Goal: Information Seeking & Learning: Learn about a topic

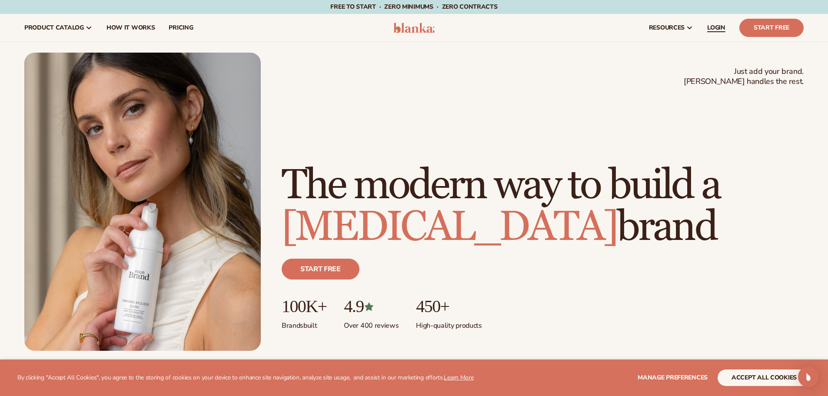
drag, startPoint x: 0, startPoint y: 0, endPoint x: 715, endPoint y: 28, distance: 716.0
click at [715, 28] on span "LOGIN" at bounding box center [716, 27] width 18 height 7
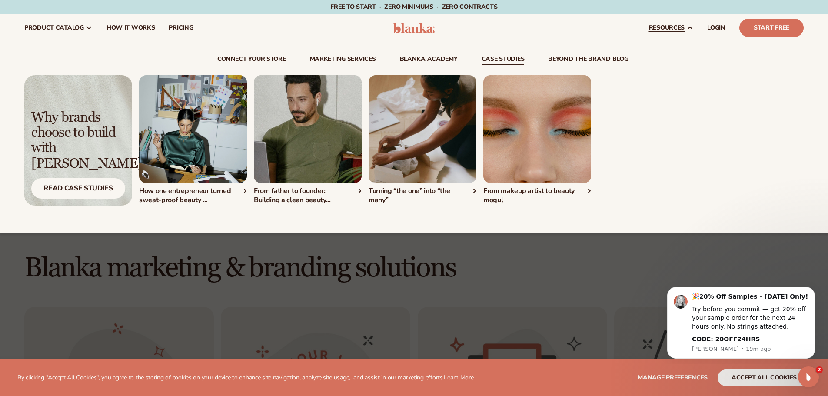
click at [290, 190] on div "From father to founder: Building a clean beauty..." at bounding box center [308, 195] width 108 height 18
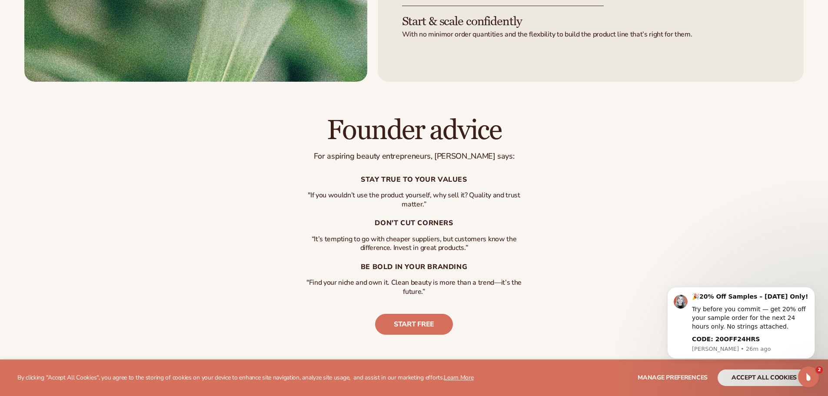
scroll to position [1739, 0]
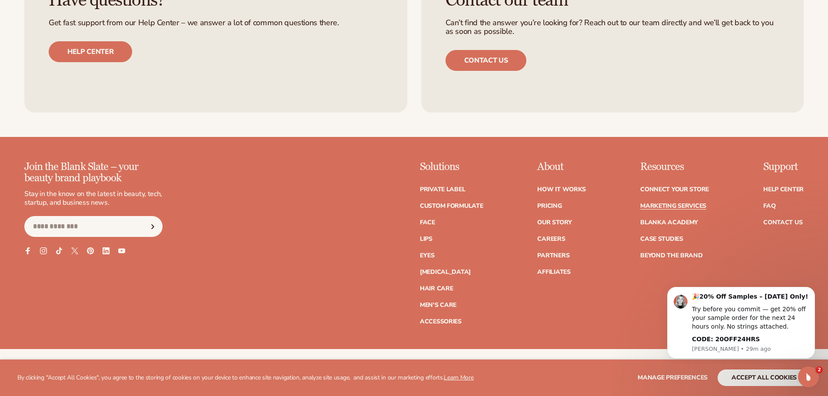
scroll to position [2174, 0]
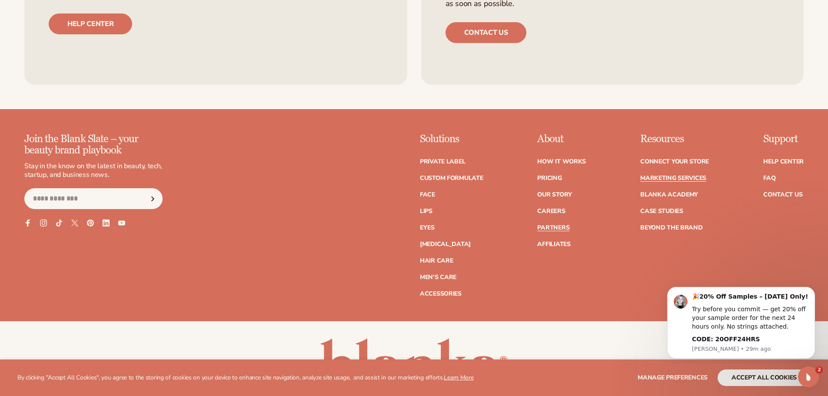
click at [556, 225] on link "Partners" at bounding box center [553, 228] width 32 height 6
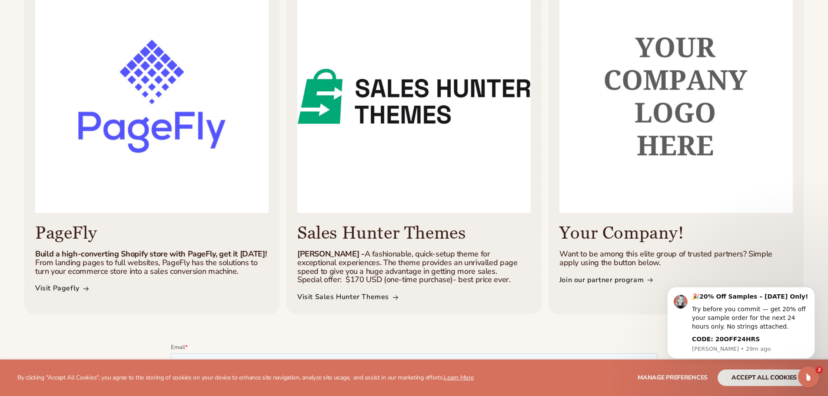
scroll to position [652, 0]
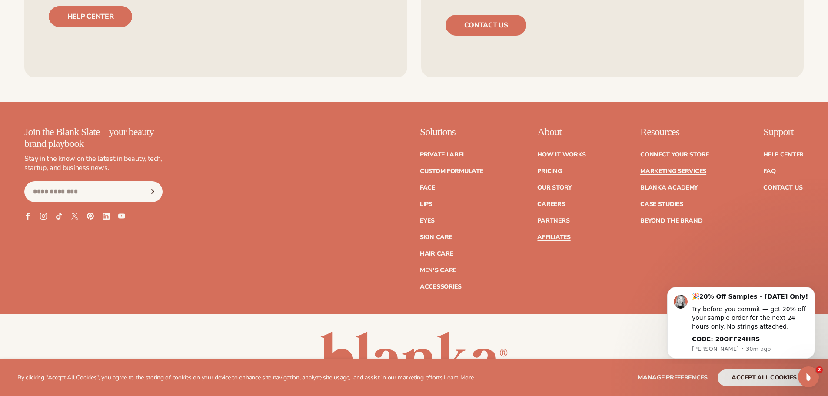
click at [553, 240] on link "Affiliates" at bounding box center [553, 237] width 33 height 6
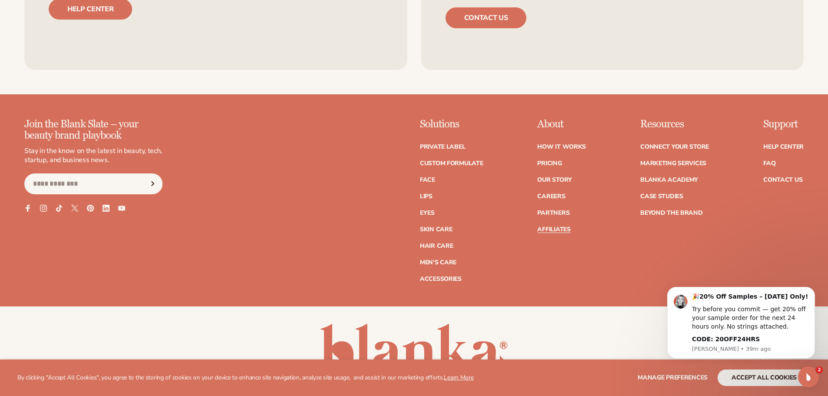
scroll to position [2521, 0]
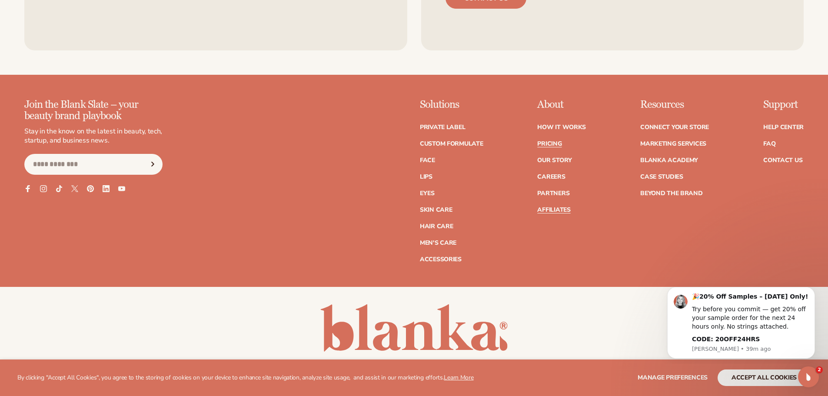
click at [549, 141] on link "Pricing" at bounding box center [549, 144] width 24 height 6
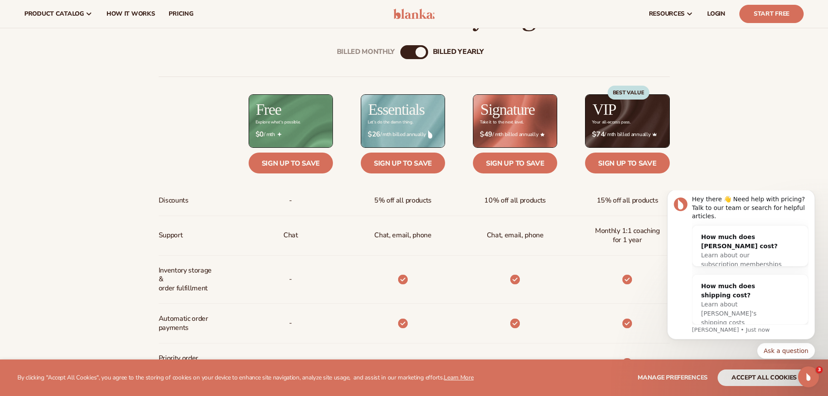
scroll to position [348, 0]
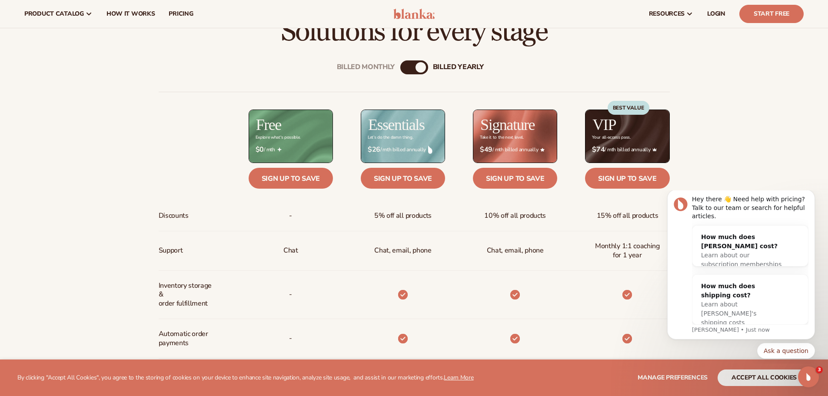
click at [420, 70] on div "billed Yearly" at bounding box center [421, 67] width 10 height 10
click at [419, 70] on div "billed Yearly" at bounding box center [421, 67] width 10 height 10
click at [405, 67] on div "Billed Monthly" at bounding box center [405, 67] width 10 height 10
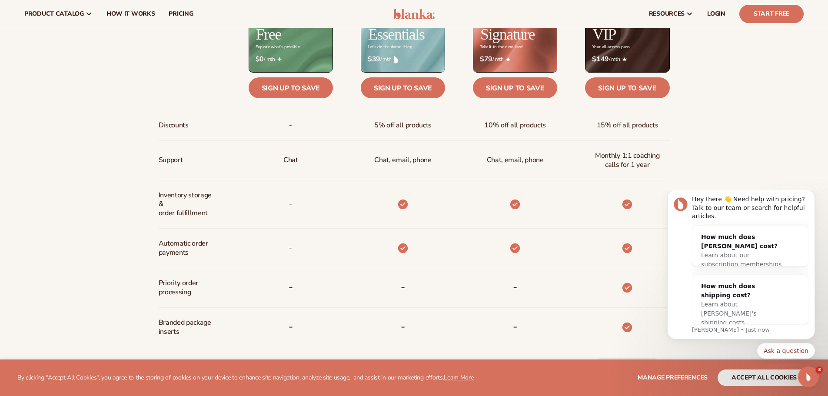
scroll to position [435, 0]
